Goal: Task Accomplishment & Management: Manage account settings

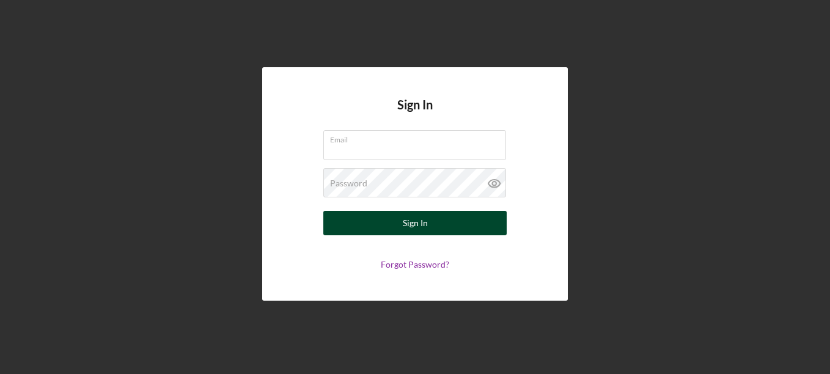
type input "[EMAIL_ADDRESS][DOMAIN_NAME]"
click at [406, 222] on div "Sign In" at bounding box center [415, 223] width 25 height 24
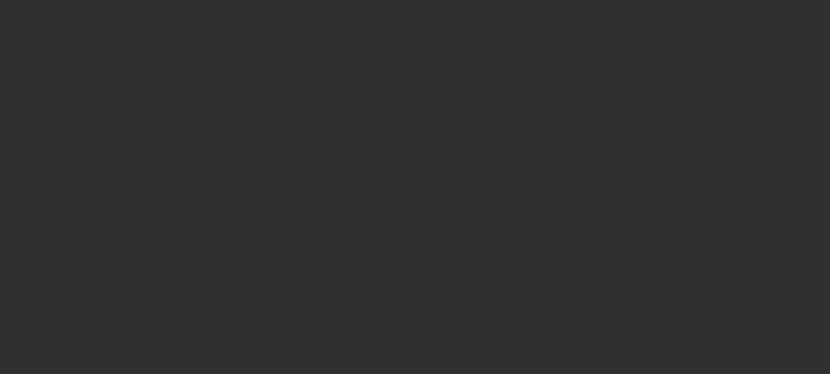
click at [662, 49] on div at bounding box center [415, 187] width 830 height 374
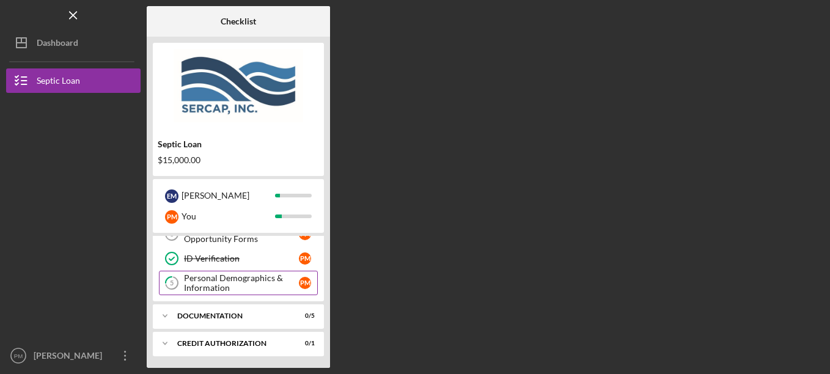
scroll to position [89, 0]
click at [232, 313] on div "Documentation" at bounding box center [242, 315] width 131 height 7
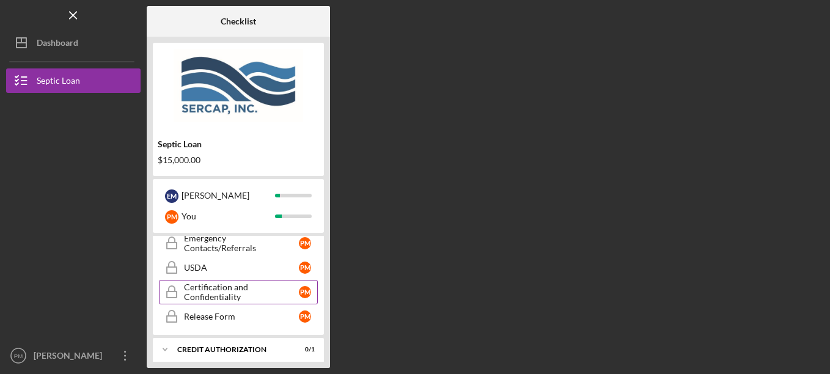
scroll to position [150, 0]
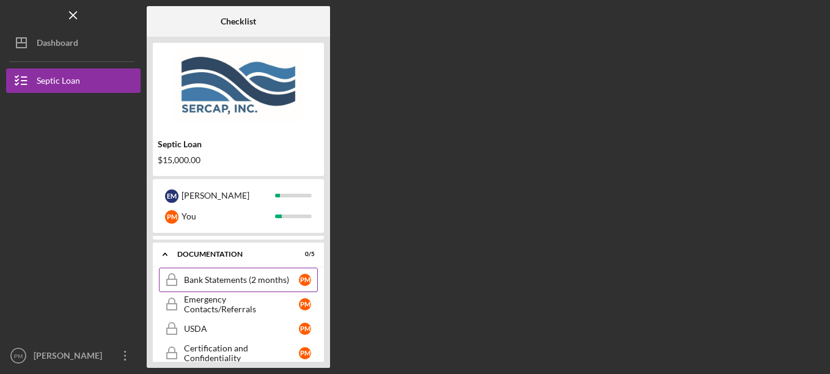
click at [241, 280] on div "Bank Statements (2 months)" at bounding box center [241, 280] width 115 height 10
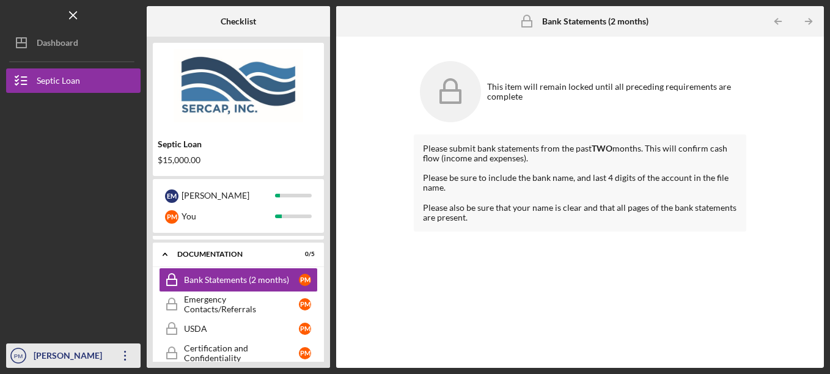
click at [131, 360] on icon "Icon/Overflow" at bounding box center [125, 355] width 31 height 31
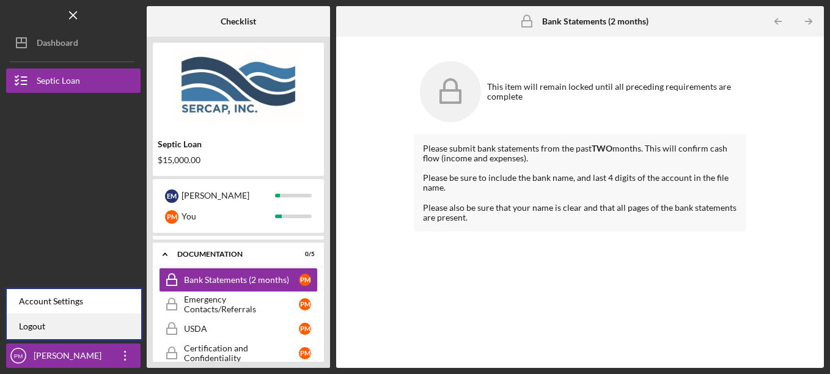
click at [41, 325] on link "Logout" at bounding box center [74, 326] width 134 height 25
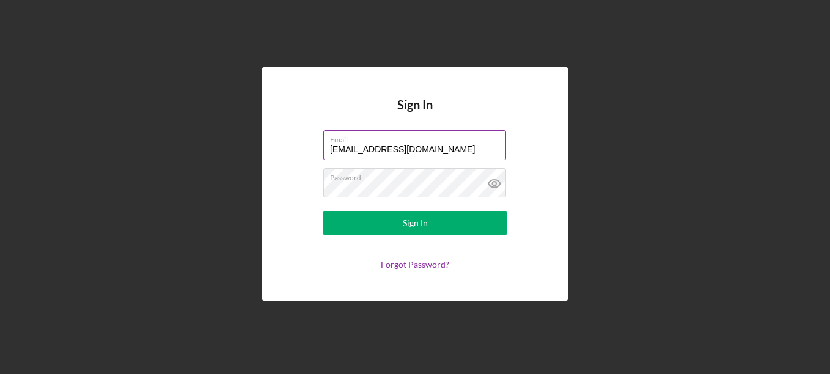
click at [445, 139] on label "Email" at bounding box center [418, 137] width 176 height 13
click at [445, 139] on input "[EMAIL_ADDRESS][DOMAIN_NAME]" at bounding box center [414, 144] width 183 height 29
click at [468, 156] on input "[EMAIL_ADDRESS][DOMAIN_NAME]" at bounding box center [414, 144] width 183 height 29
type input "kimberlylittle5854@gmail.com"
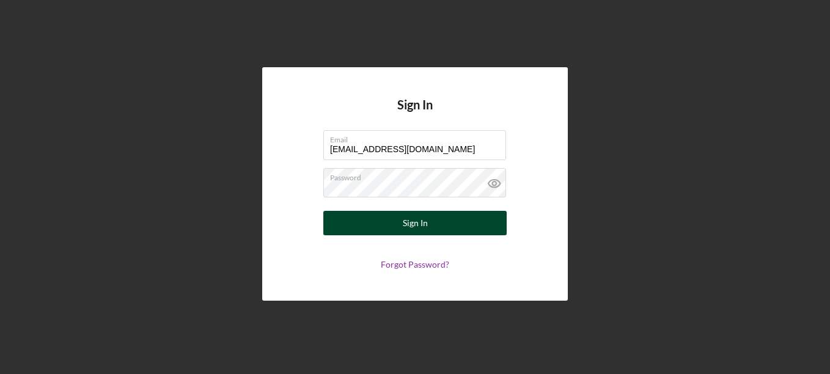
click at [431, 219] on button "Sign In" at bounding box center [414, 223] width 183 height 24
